Goal: Task Accomplishment & Management: Manage account settings

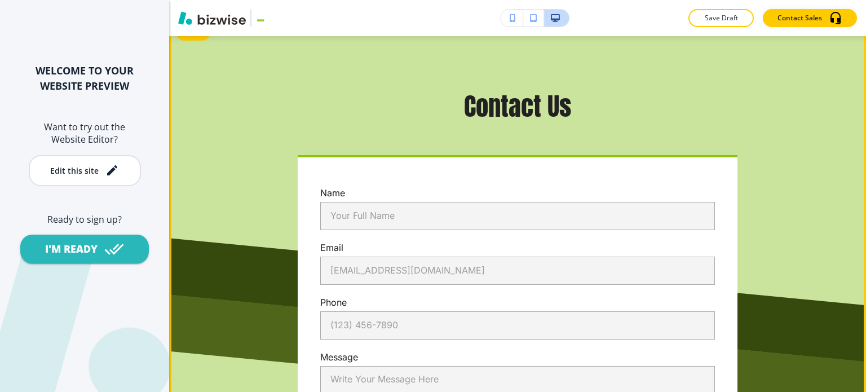
scroll to position [6709, 0]
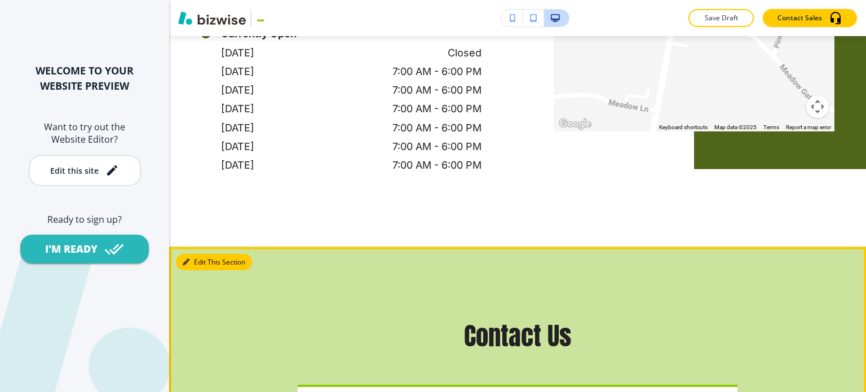
click at [198, 254] on button "Edit This Section" at bounding box center [214, 262] width 76 height 17
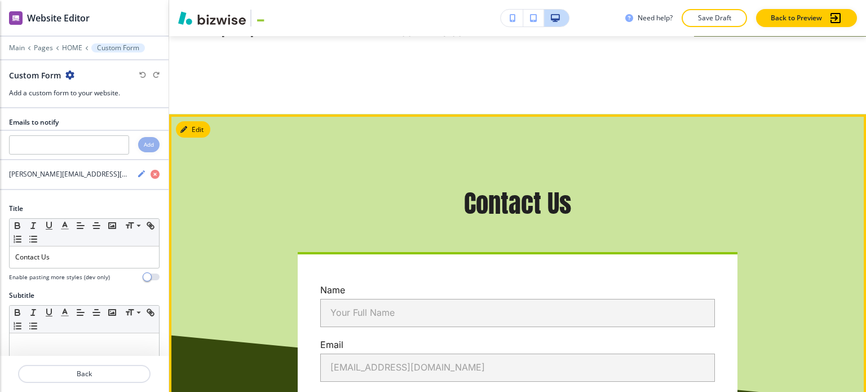
scroll to position [6846, 0]
